Goal: Task Accomplishment & Management: Manage account settings

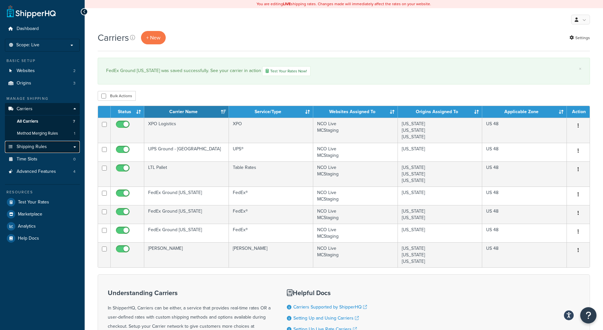
click at [38, 146] on span "Shipping Rules" at bounding box center [32, 147] width 30 height 6
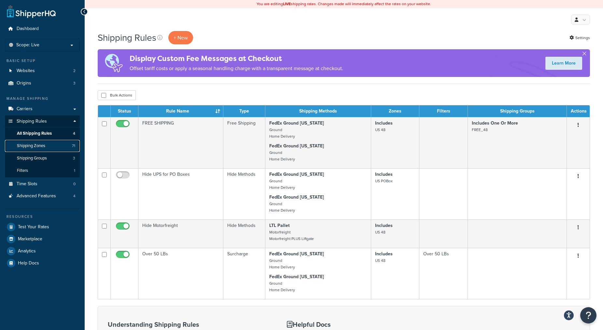
click at [48, 148] on link "Shipping Zones 71" at bounding box center [42, 146] width 75 height 12
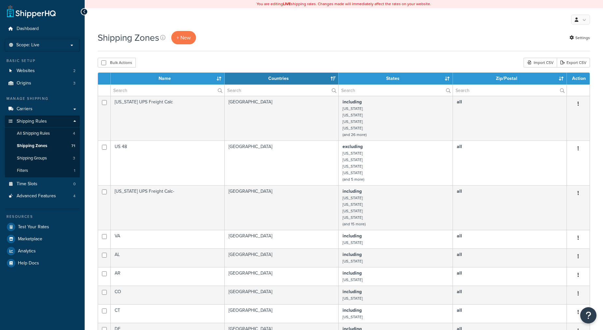
select select "15"
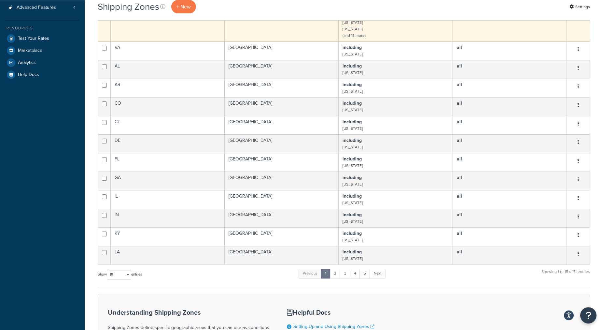
scroll to position [199, 0]
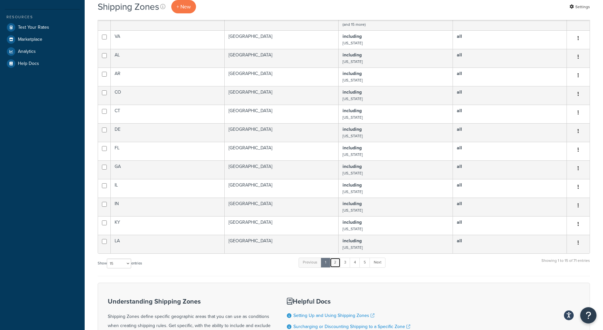
click at [338, 263] on link "2" at bounding box center [335, 262] width 11 height 10
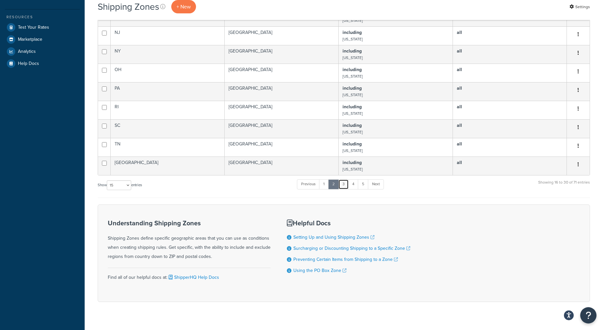
click at [345, 184] on link "3" at bounding box center [343, 184] width 10 height 10
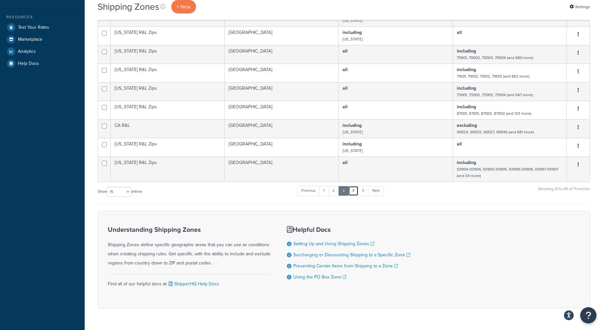
click at [355, 189] on link "4" at bounding box center [353, 191] width 10 height 10
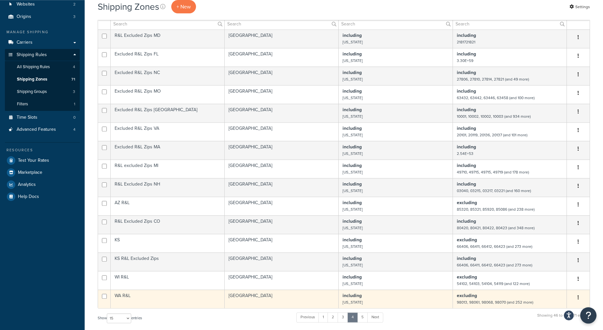
scroll to position [33, 0]
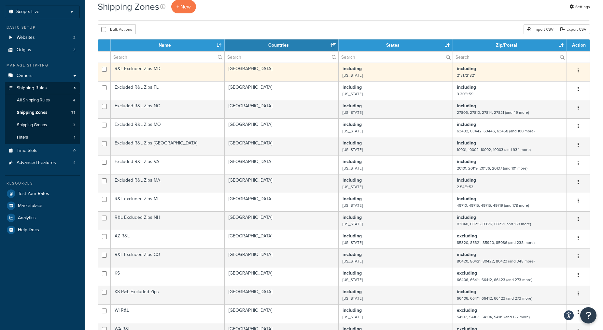
click at [186, 70] on td "R&L Excluded Zips MD" at bounding box center [168, 72] width 114 height 19
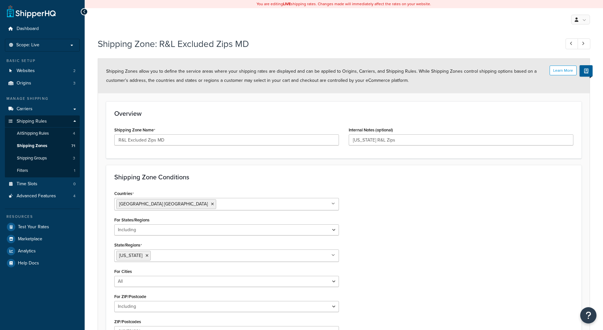
select select "including"
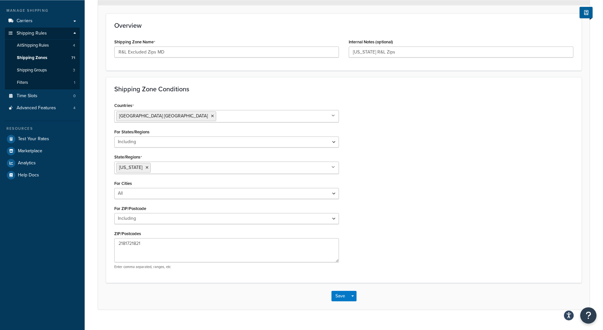
scroll to position [100, 0]
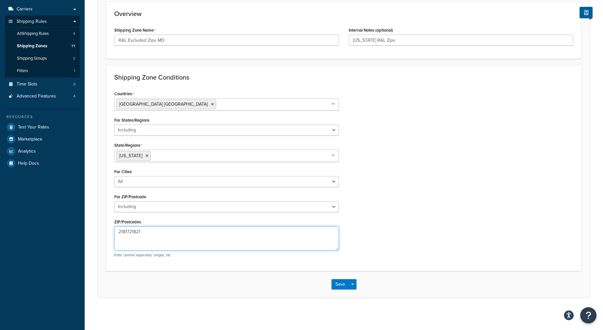
click at [127, 233] on textarea "2181721821" at bounding box center [226, 238] width 225 height 24
type textarea "21817,21821"
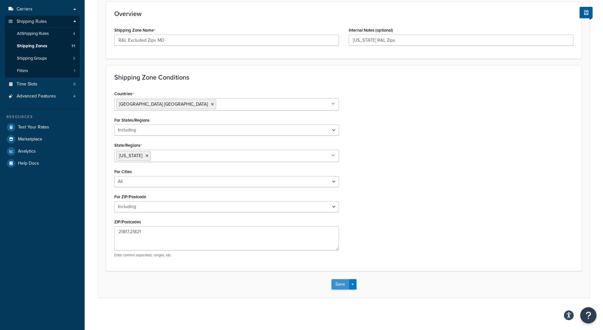
click at [340, 285] on button "Save" at bounding box center [341, 284] width 18 height 10
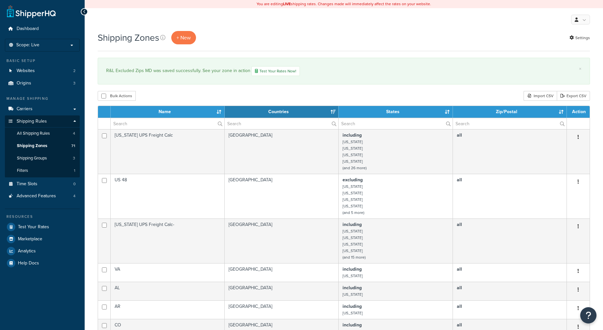
select select "15"
click at [568, 97] on link "Export CSV" at bounding box center [573, 96] width 33 height 10
